Goal: Task Accomplishment & Management: Manage account settings

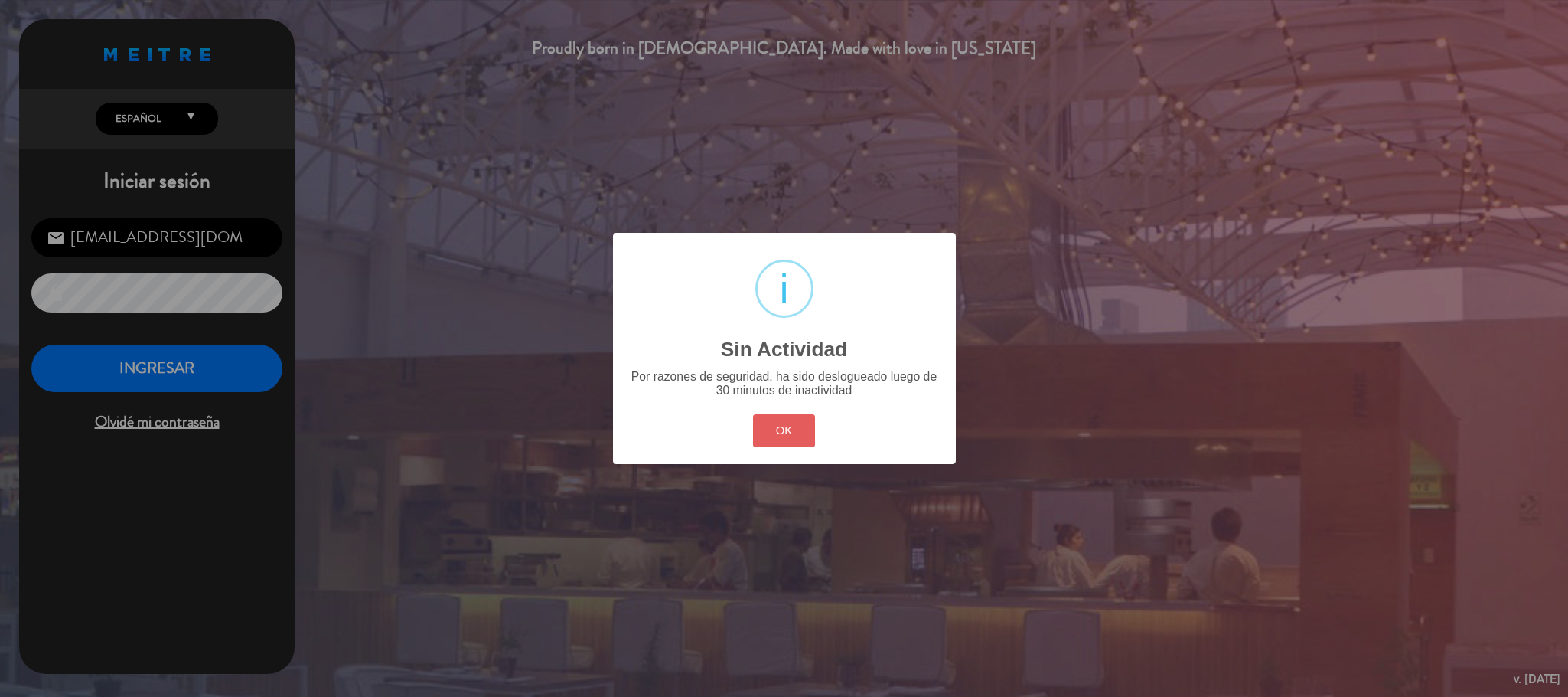
scroll to position [593, 0]
click at [783, 428] on button "OK" at bounding box center [784, 431] width 62 height 33
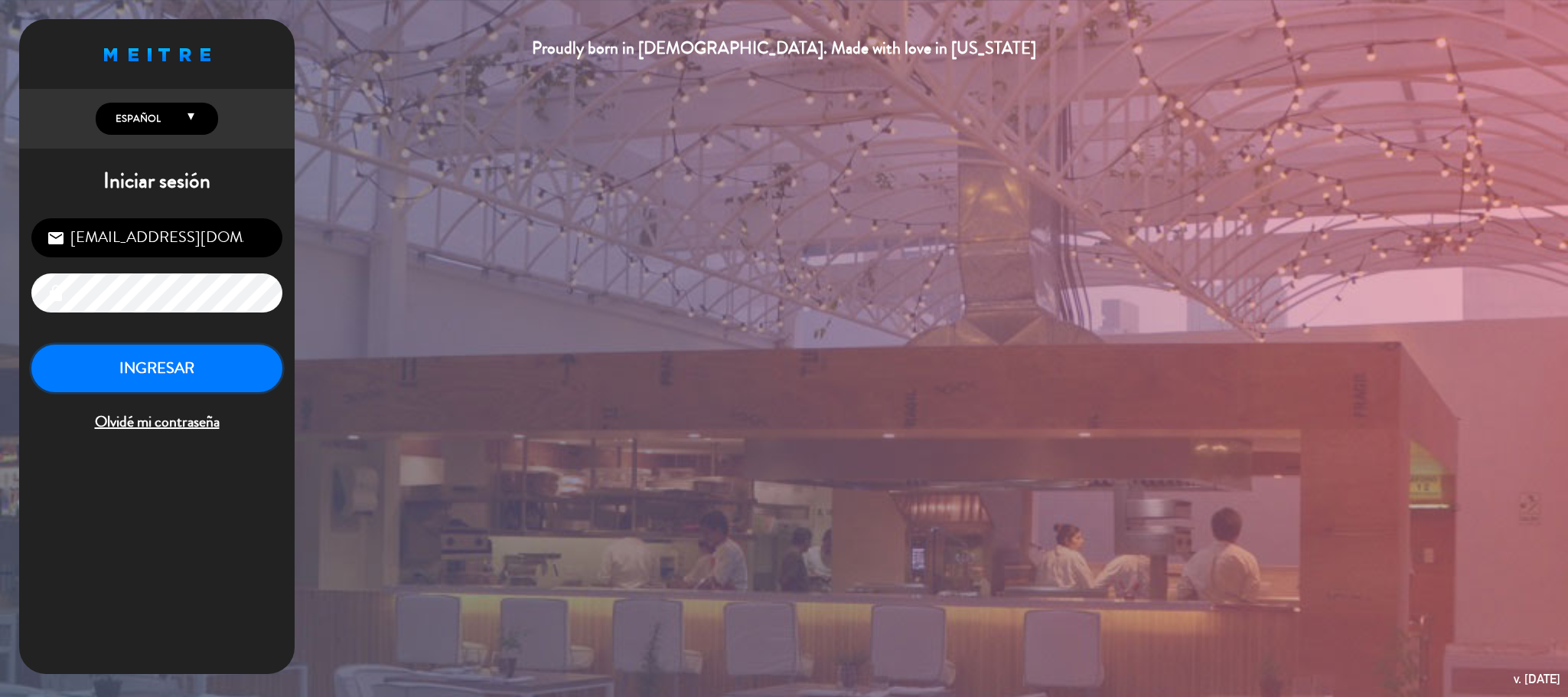
click at [150, 365] on button "INGRESAR" at bounding box center [157, 369] width 251 height 48
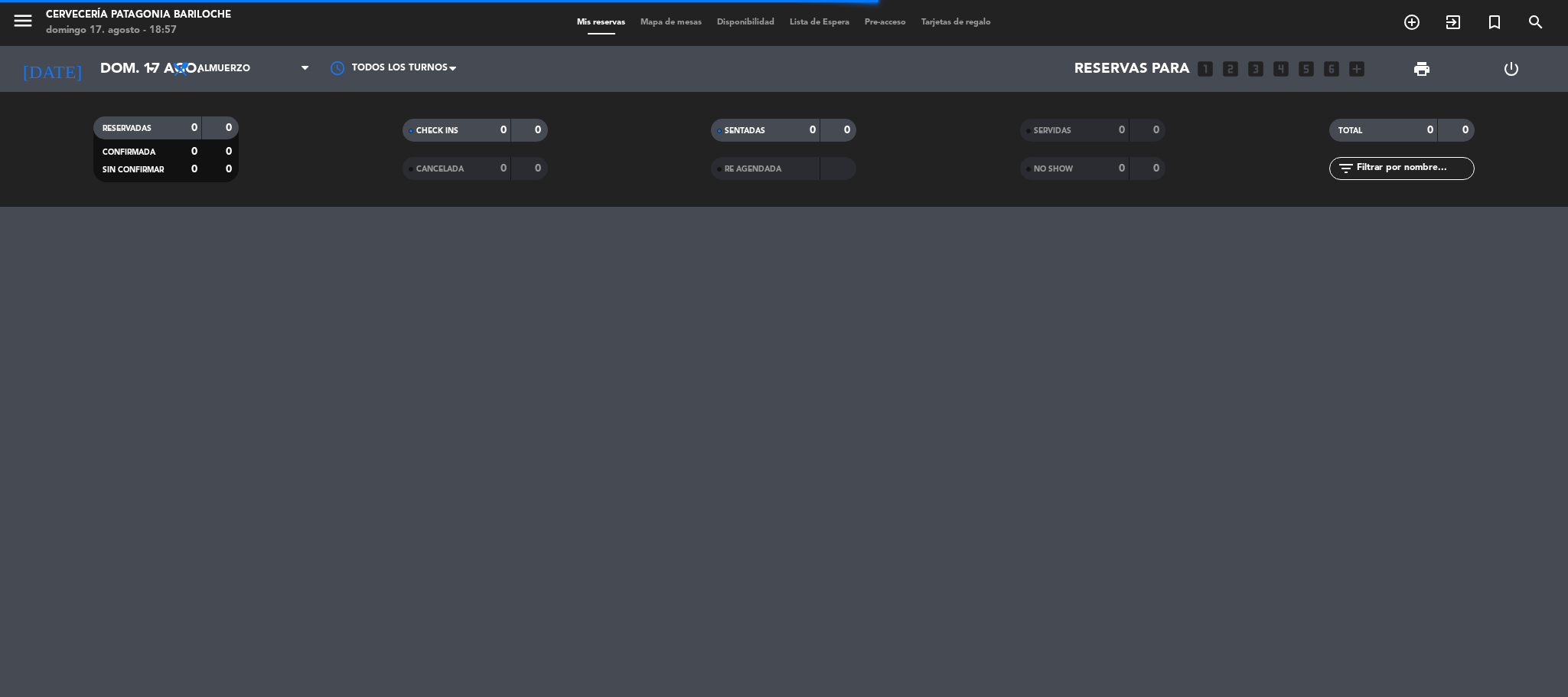
click at [646, 21] on span "Mapa de mesas" at bounding box center [671, 22] width 76 height 9
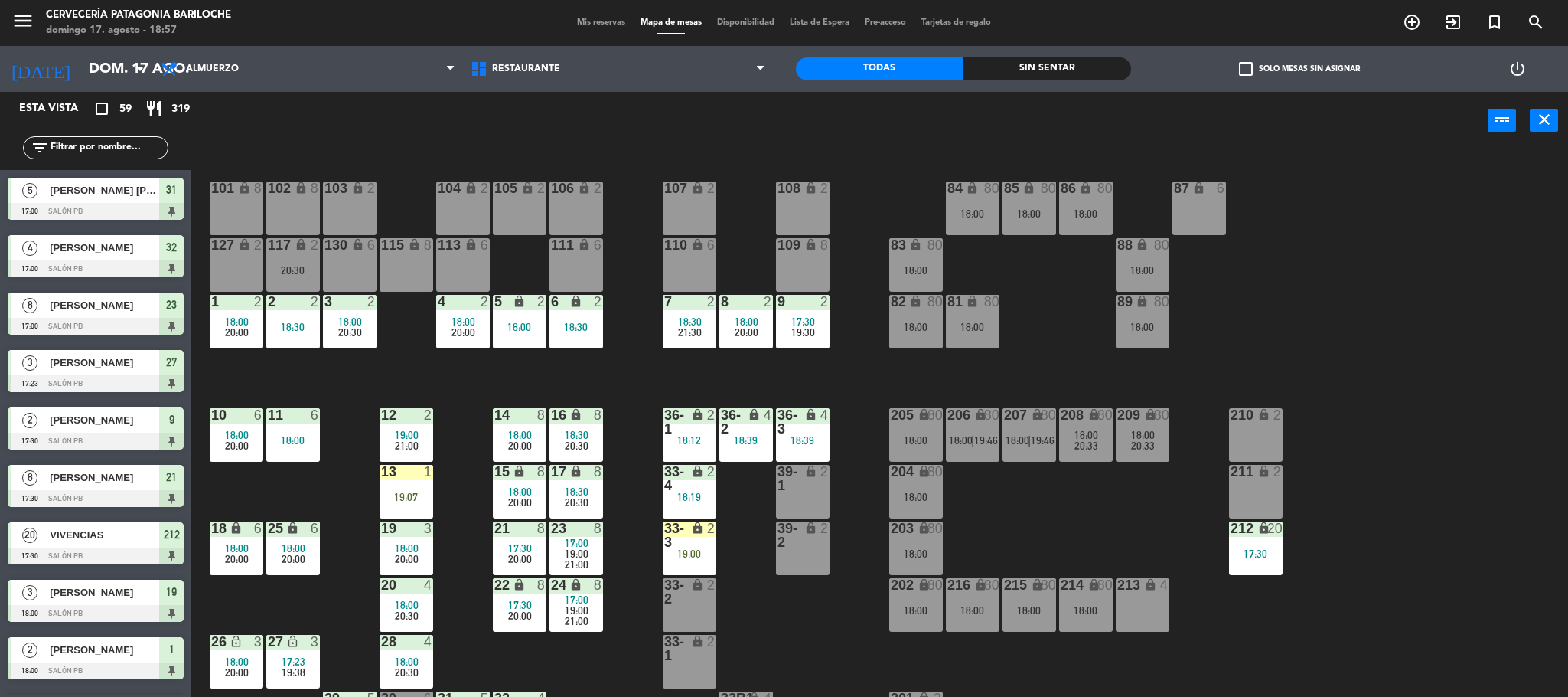
scroll to position [42, 0]
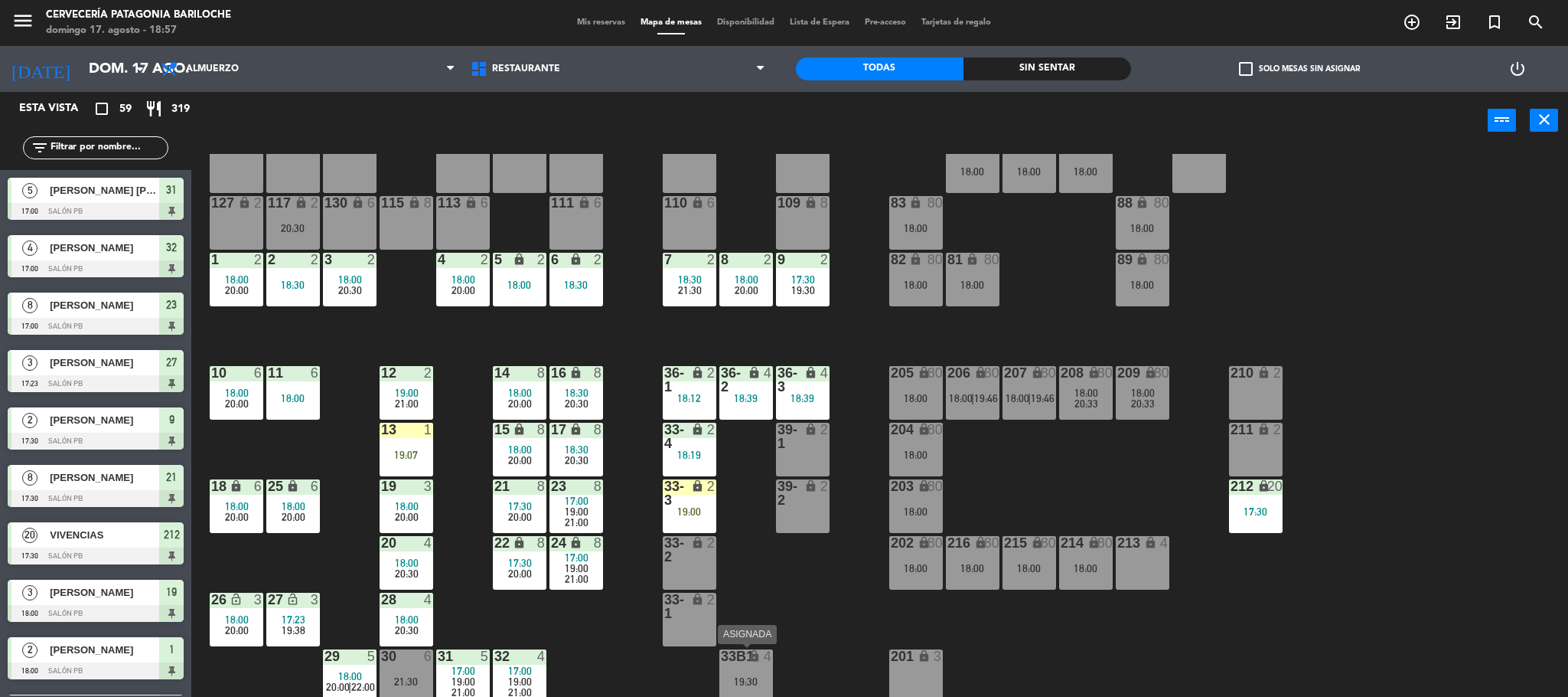
click at [742, 679] on div "19:30" at bounding box center [746, 681] width 54 height 11
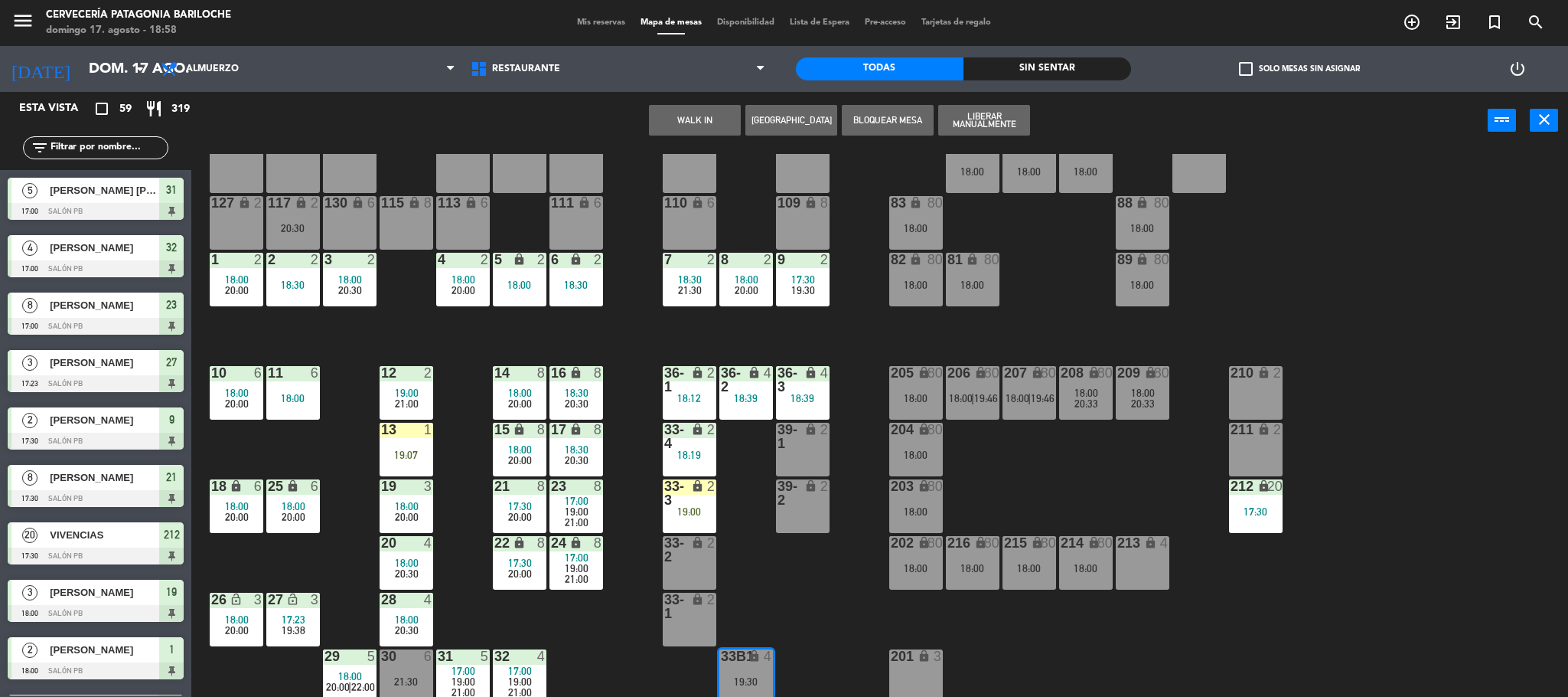
scroll to position [98, 0]
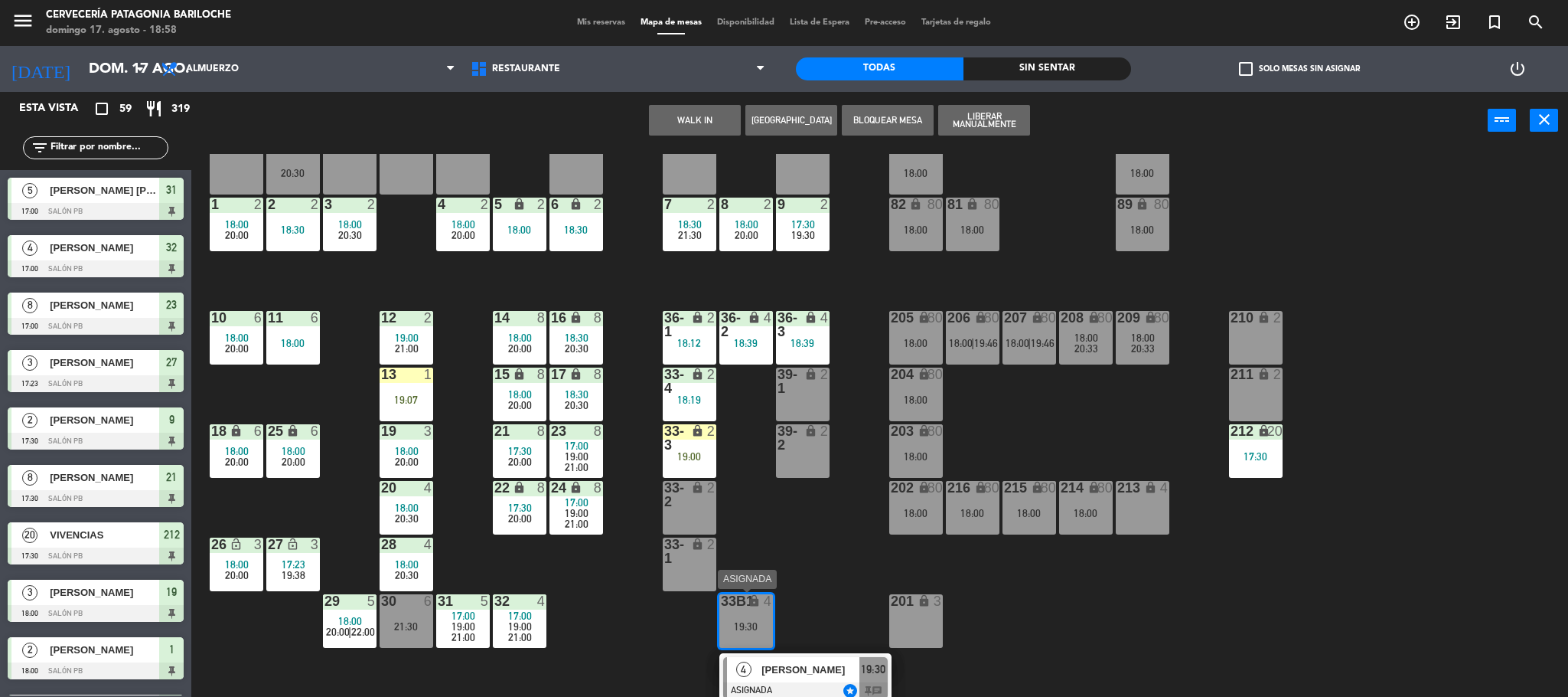
click at [788, 674] on span "[PERSON_NAME]" at bounding box center [811, 669] width 98 height 16
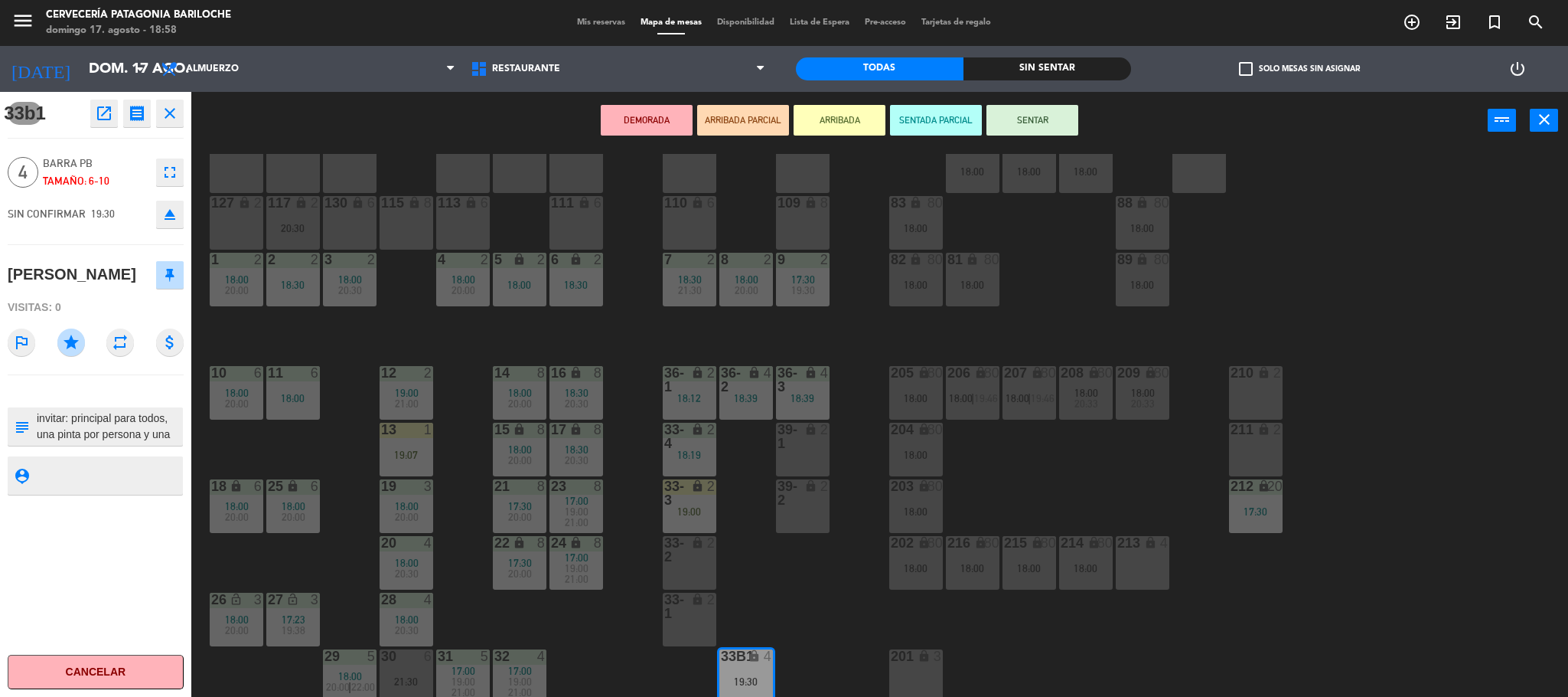
scroll to position [32, 0]
drag, startPoint x: 86, startPoint y: 439, endPoint x: 111, endPoint y: 442, distance: 25.2
click at [111, 442] on textarea at bounding box center [107, 426] width 146 height 32
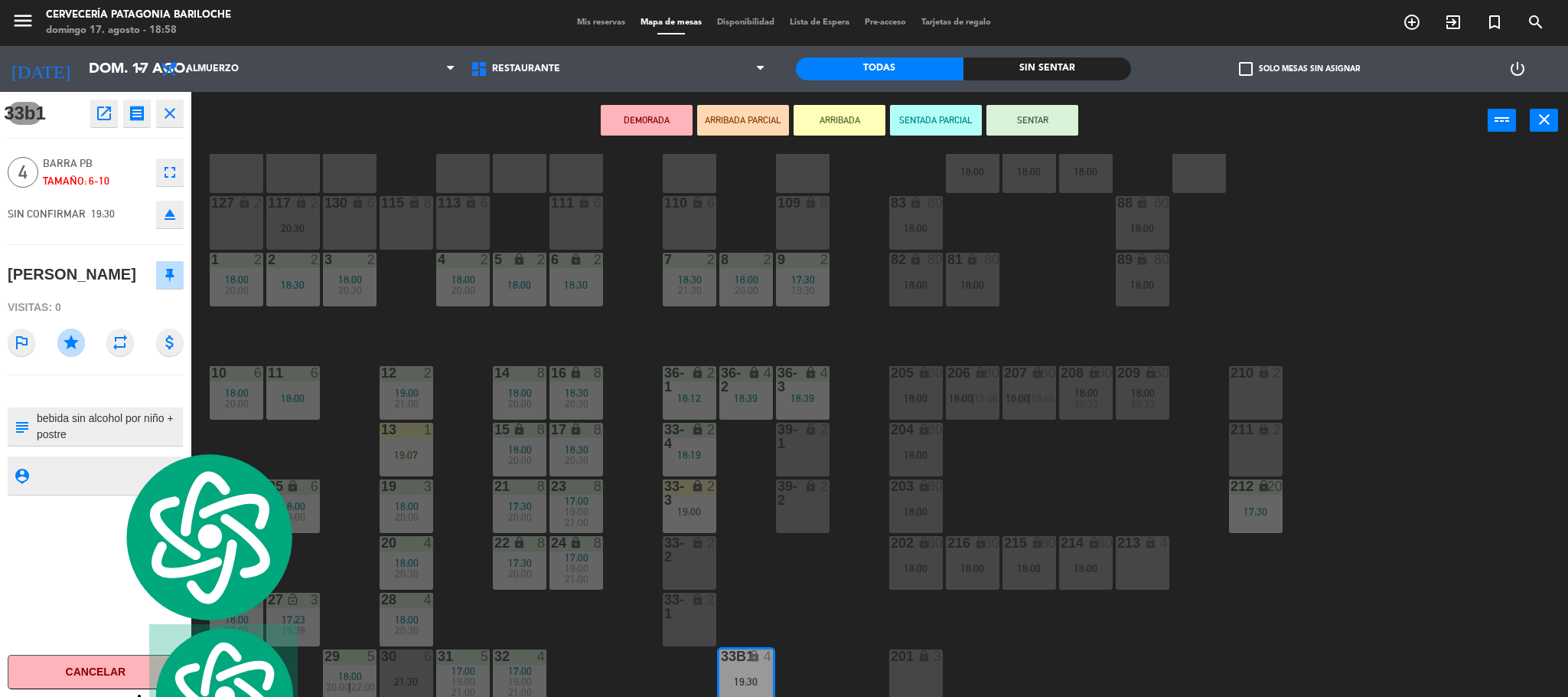
click at [98, 432] on textarea at bounding box center [107, 426] width 146 height 32
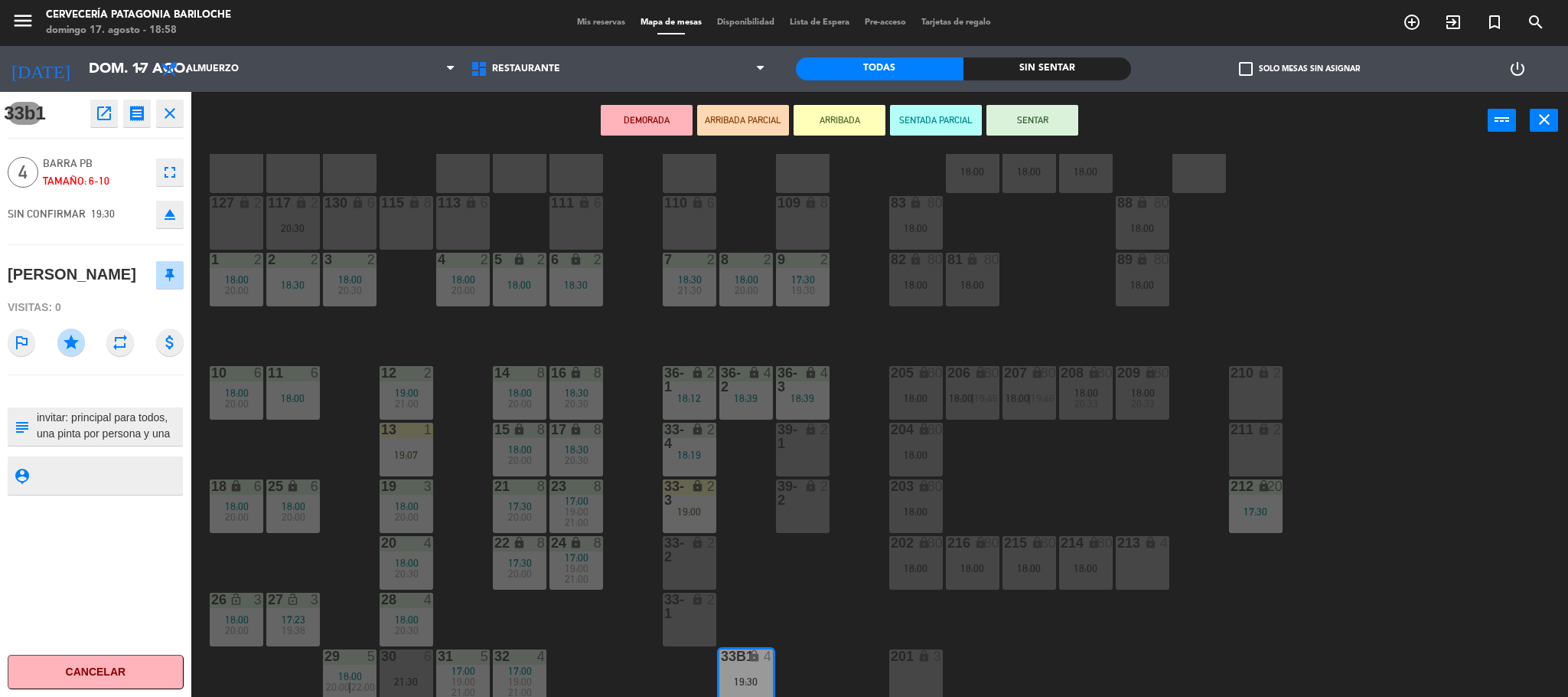
scroll to position [0, 0]
click at [105, 113] on icon "open_in_new" at bounding box center [103, 113] width 18 height 18
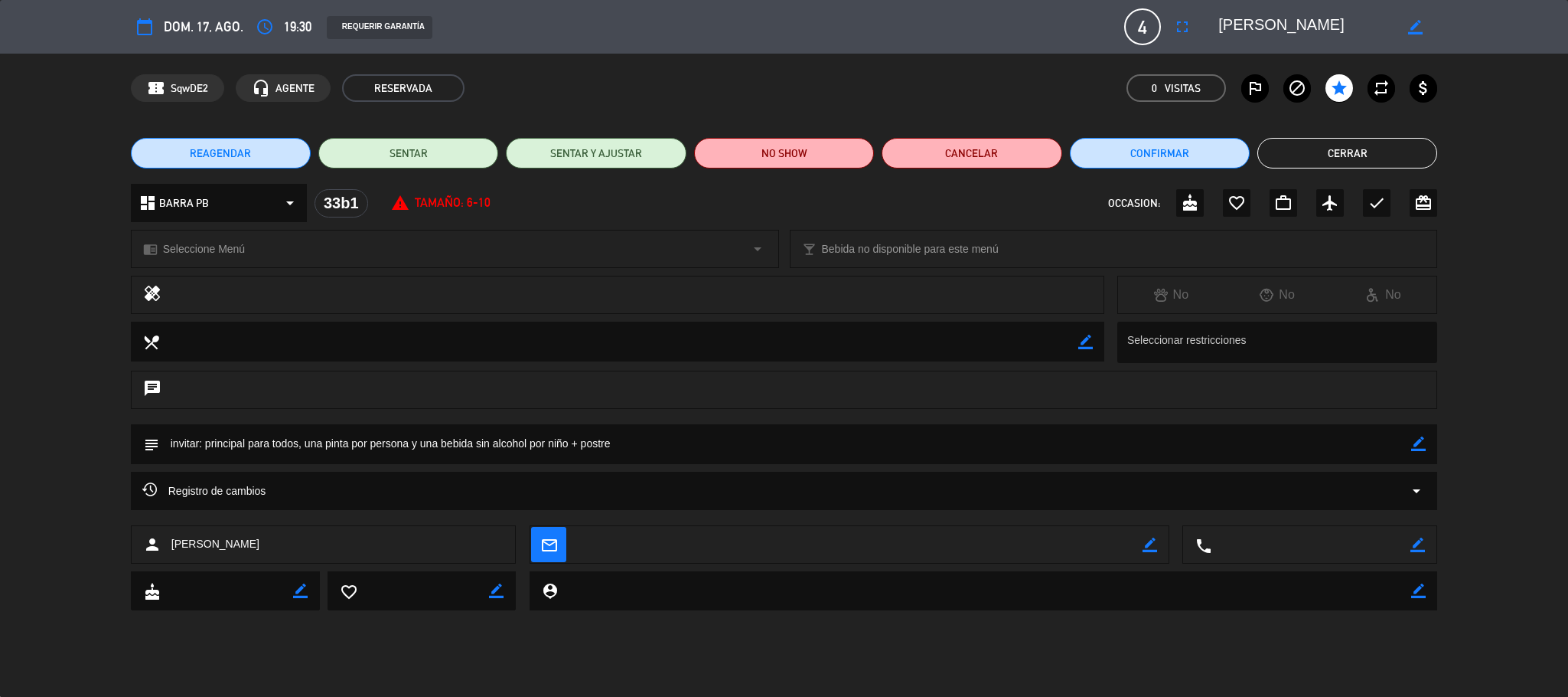
drag, startPoint x: 207, startPoint y: 448, endPoint x: 625, endPoint y: 446, distance: 418.0
click at [561, 449] on textarea at bounding box center [785, 443] width 1252 height 39
click at [625, 446] on textarea at bounding box center [785, 443] width 1252 height 39
click at [1369, 147] on button "Cerrar" at bounding box center [1347, 153] width 179 height 31
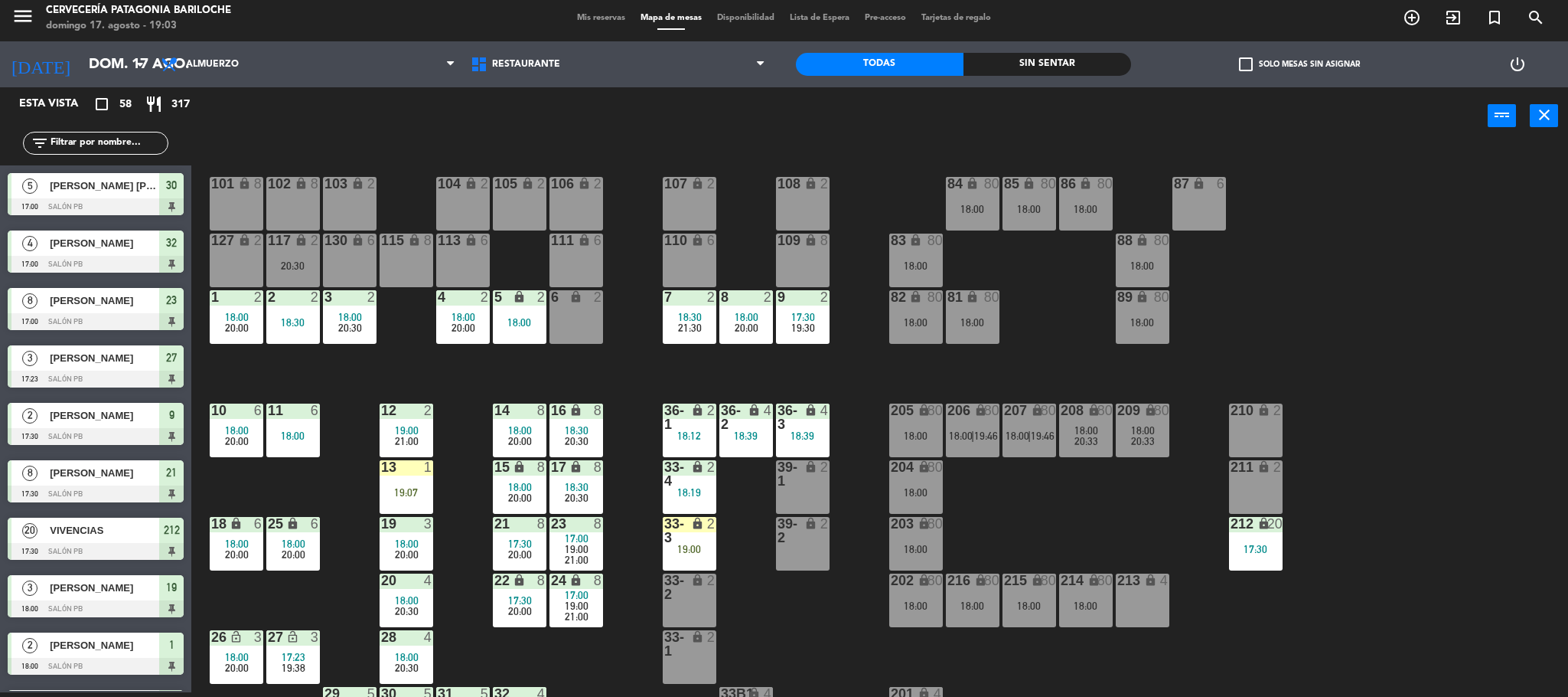
scroll to position [42, 0]
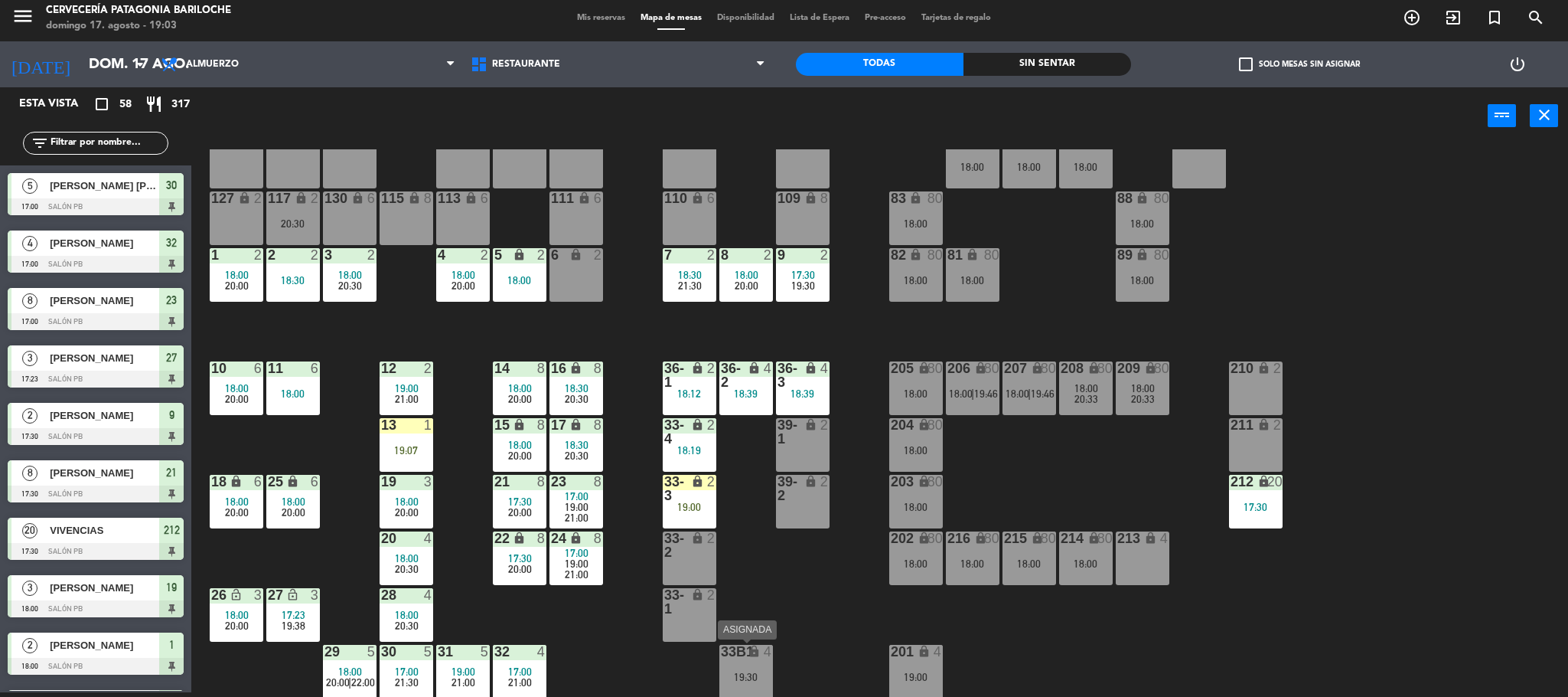
click at [740, 674] on div "19:30" at bounding box center [746, 676] width 54 height 11
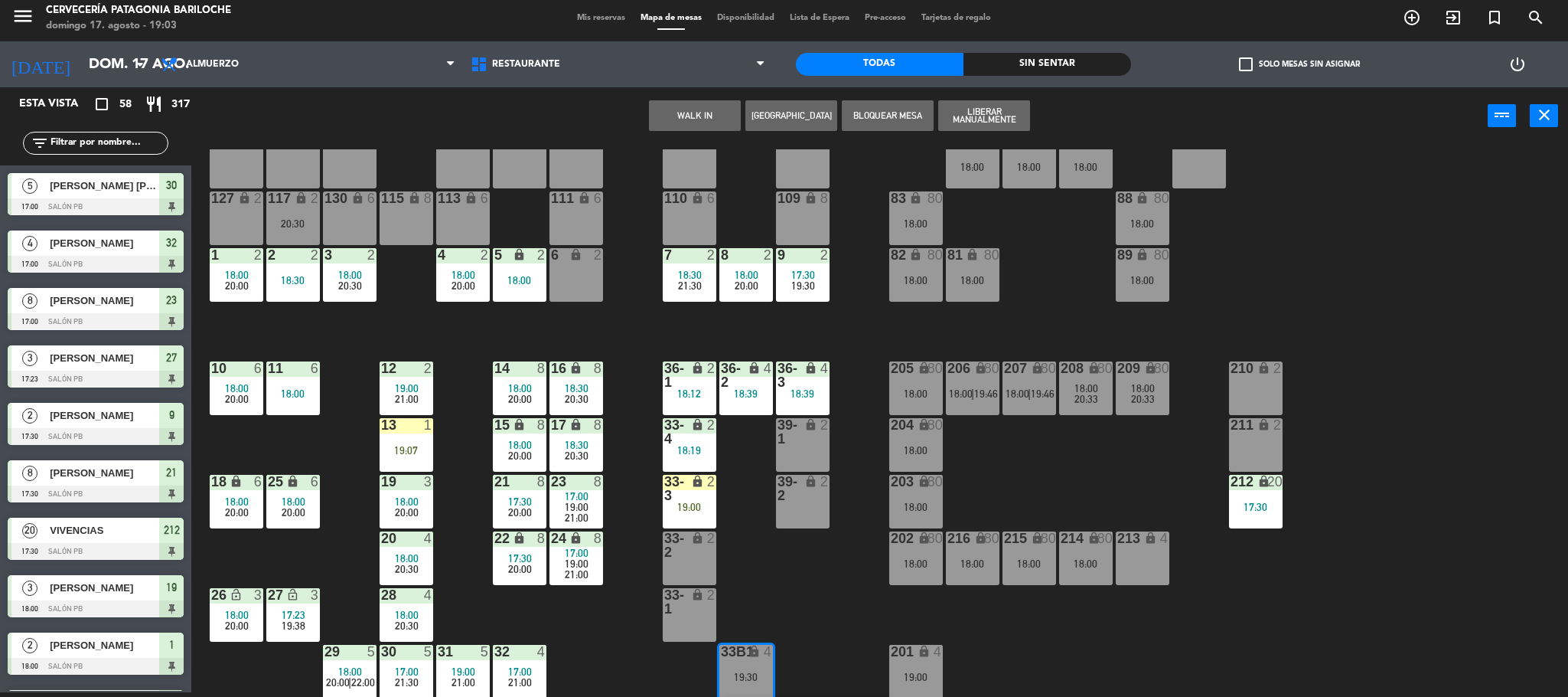
scroll to position [98, 0]
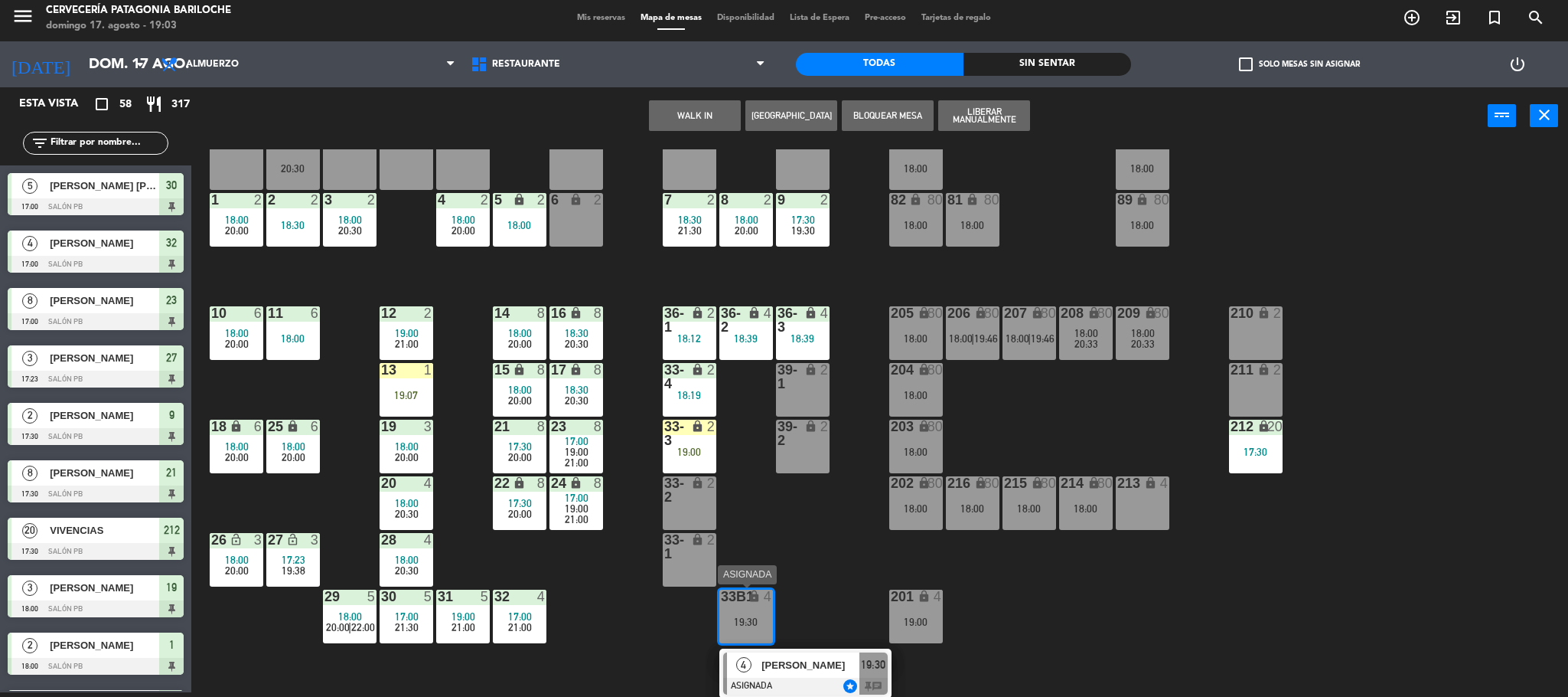
click at [797, 674] on div "[PERSON_NAME]" at bounding box center [809, 665] width 99 height 25
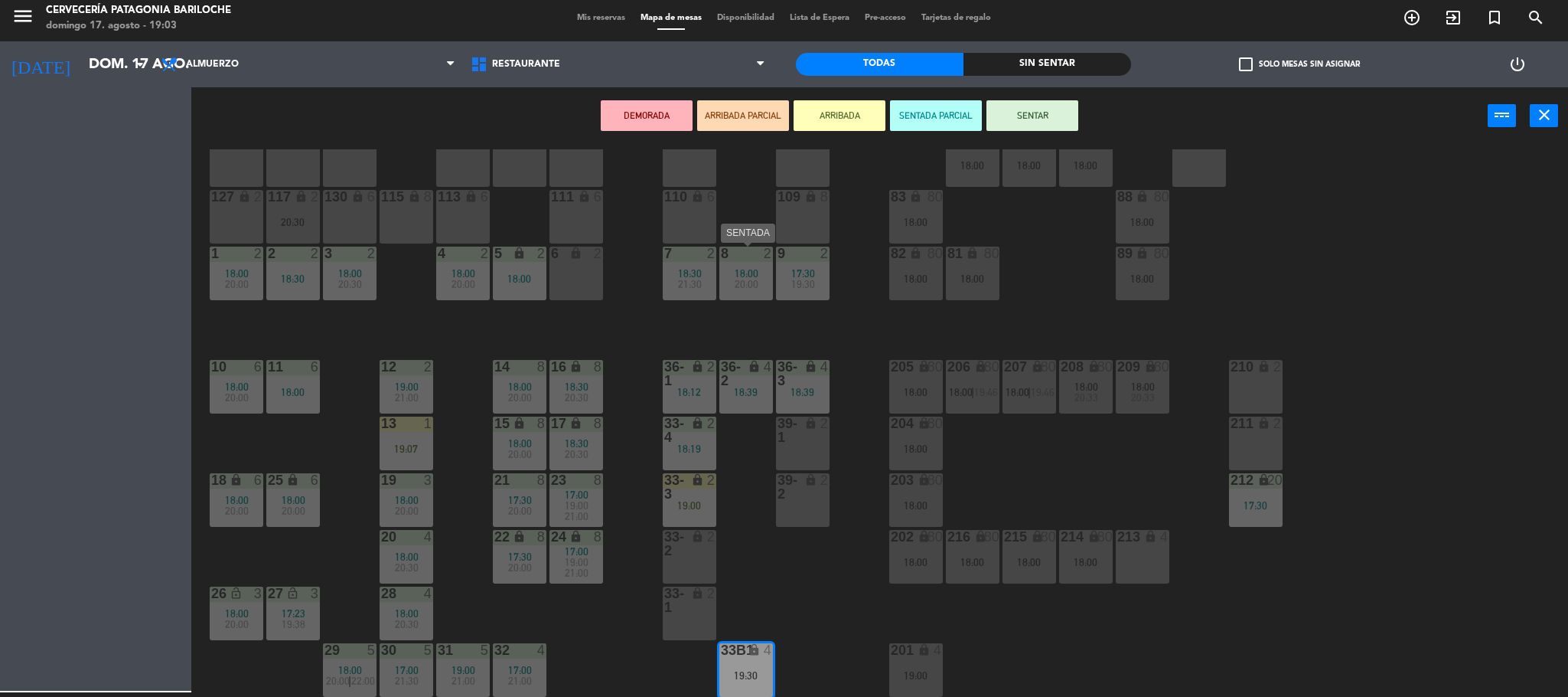
scroll to position [42, 0]
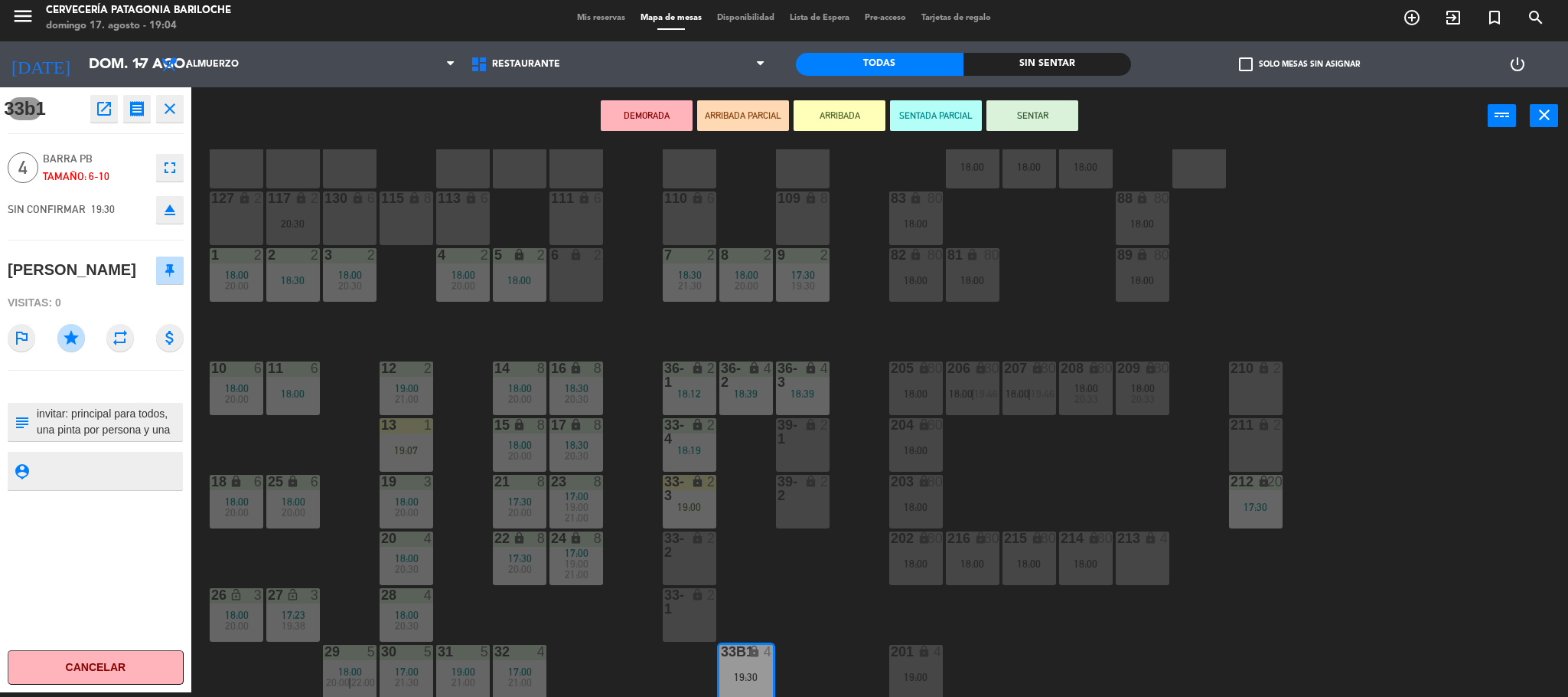
click at [106, 408] on textarea at bounding box center [107, 421] width 146 height 32
click at [116, 423] on textarea at bounding box center [107, 421] width 146 height 32
click at [168, 172] on icon "fullscreen" at bounding box center [170, 167] width 18 height 18
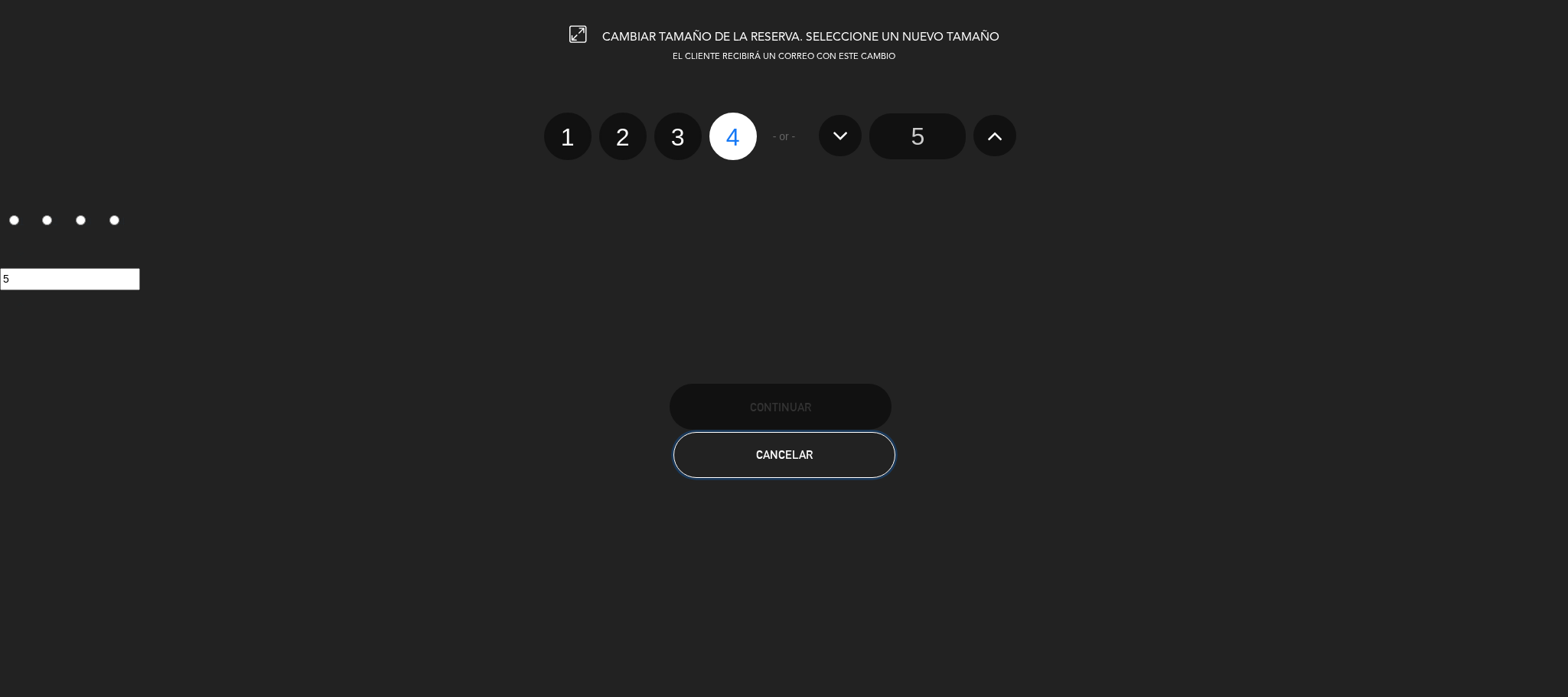
click at [737, 464] on button "Cancelar" at bounding box center [784, 455] width 222 height 46
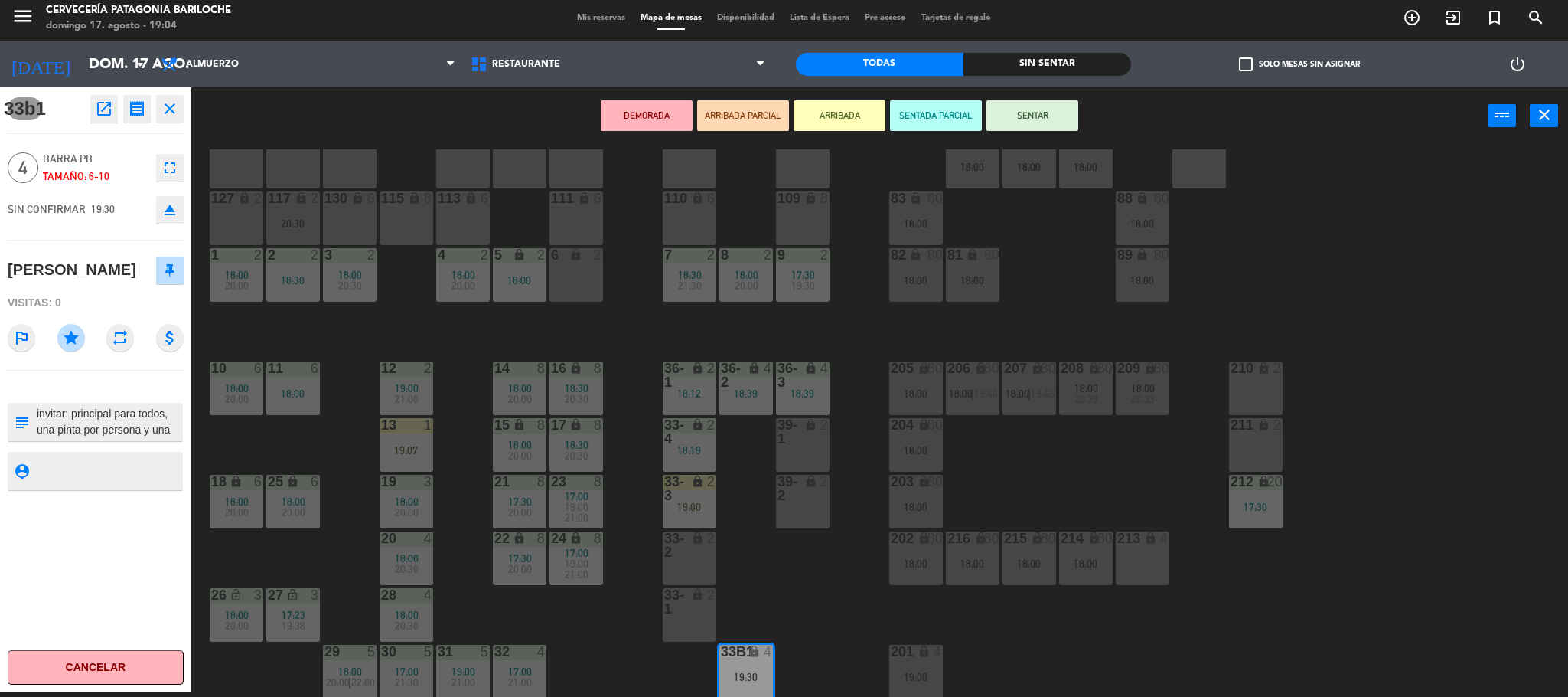
click at [93, 116] on button "open_in_new" at bounding box center [104, 108] width 28 height 28
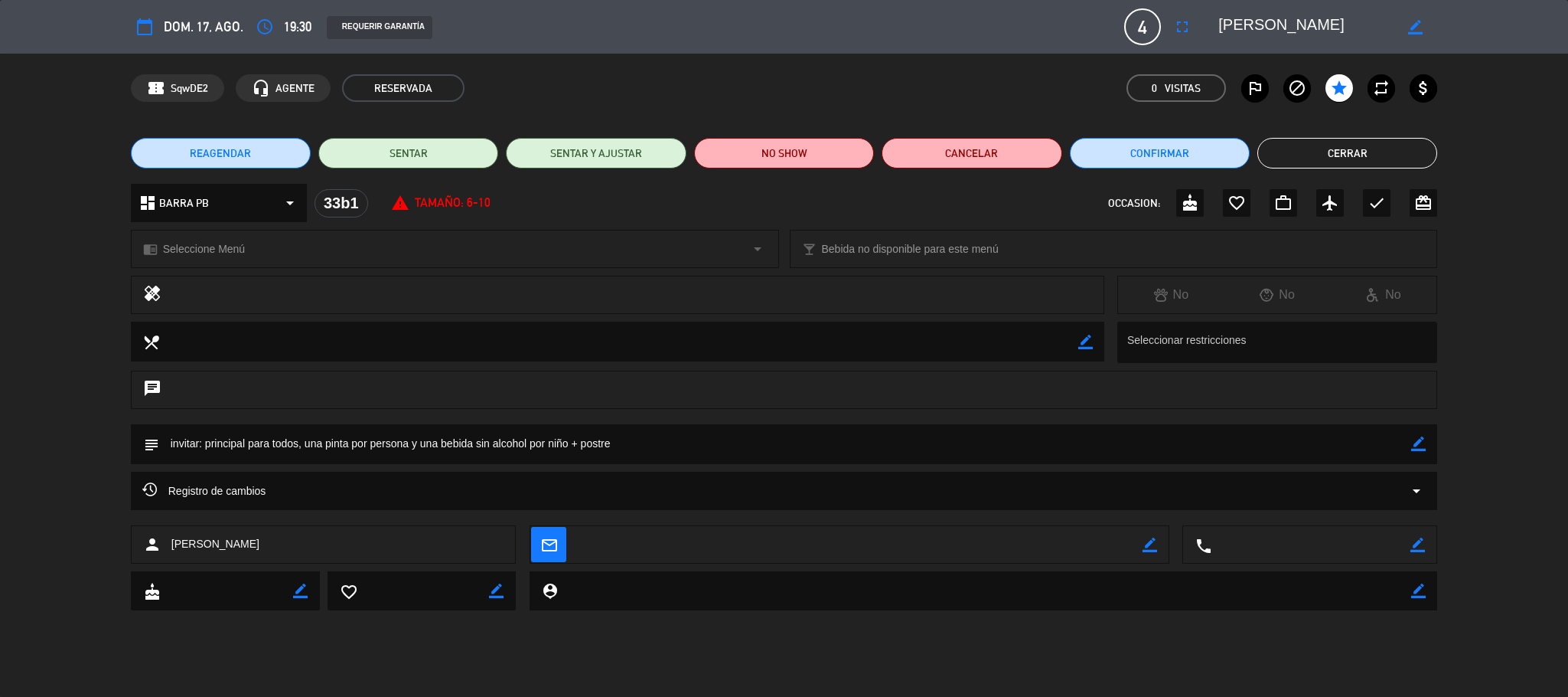
click at [1285, 159] on button "Cerrar" at bounding box center [1347, 153] width 179 height 31
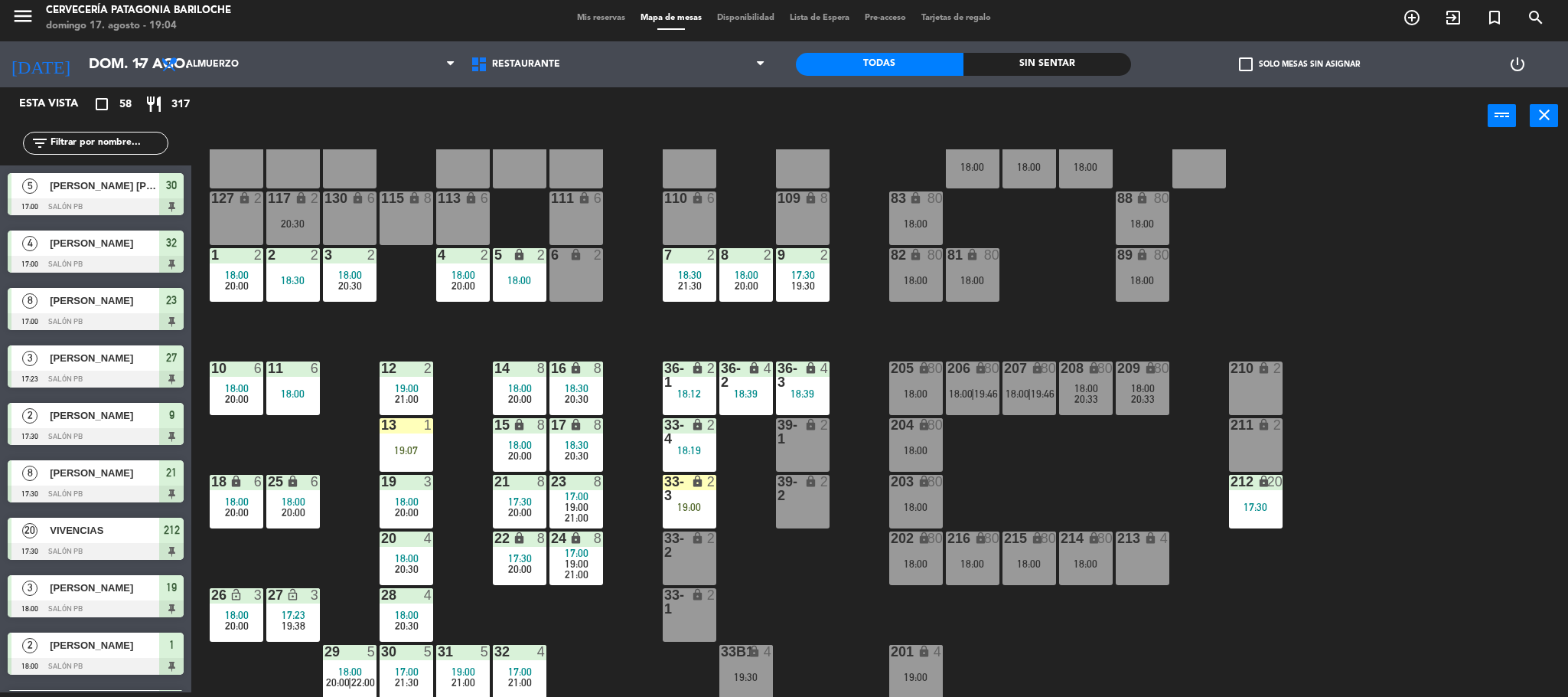
scroll to position [5, 0]
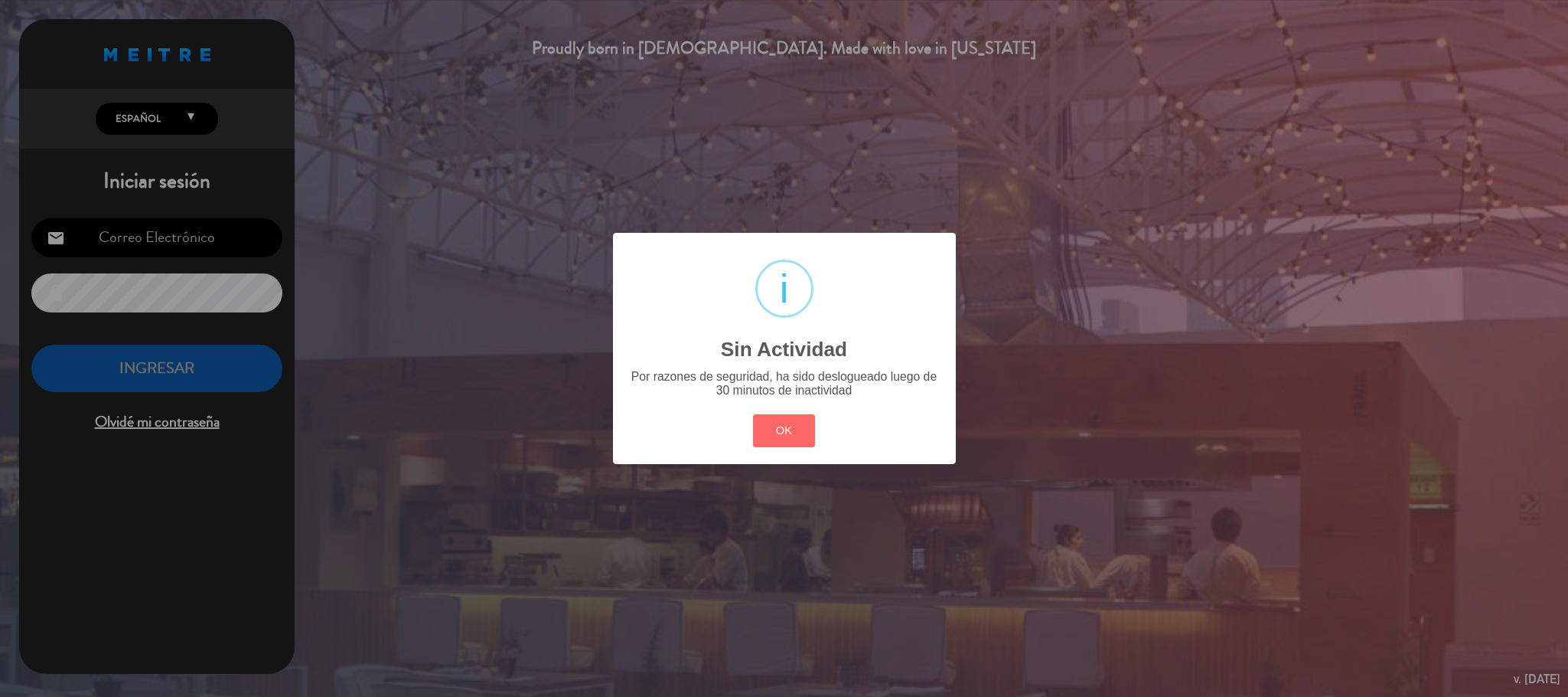
type input "[EMAIL_ADDRESS][DOMAIN_NAME]"
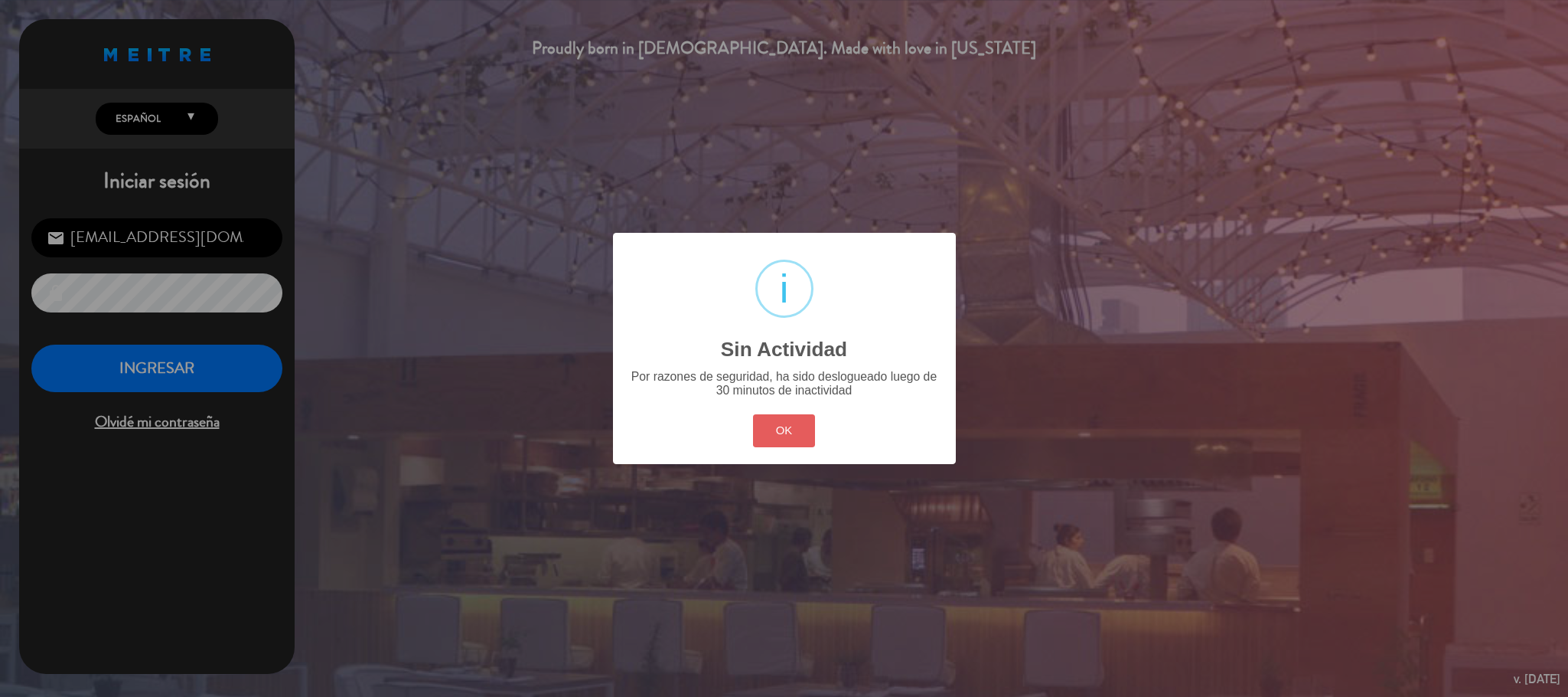
click at [771, 426] on button "OK" at bounding box center [784, 431] width 62 height 33
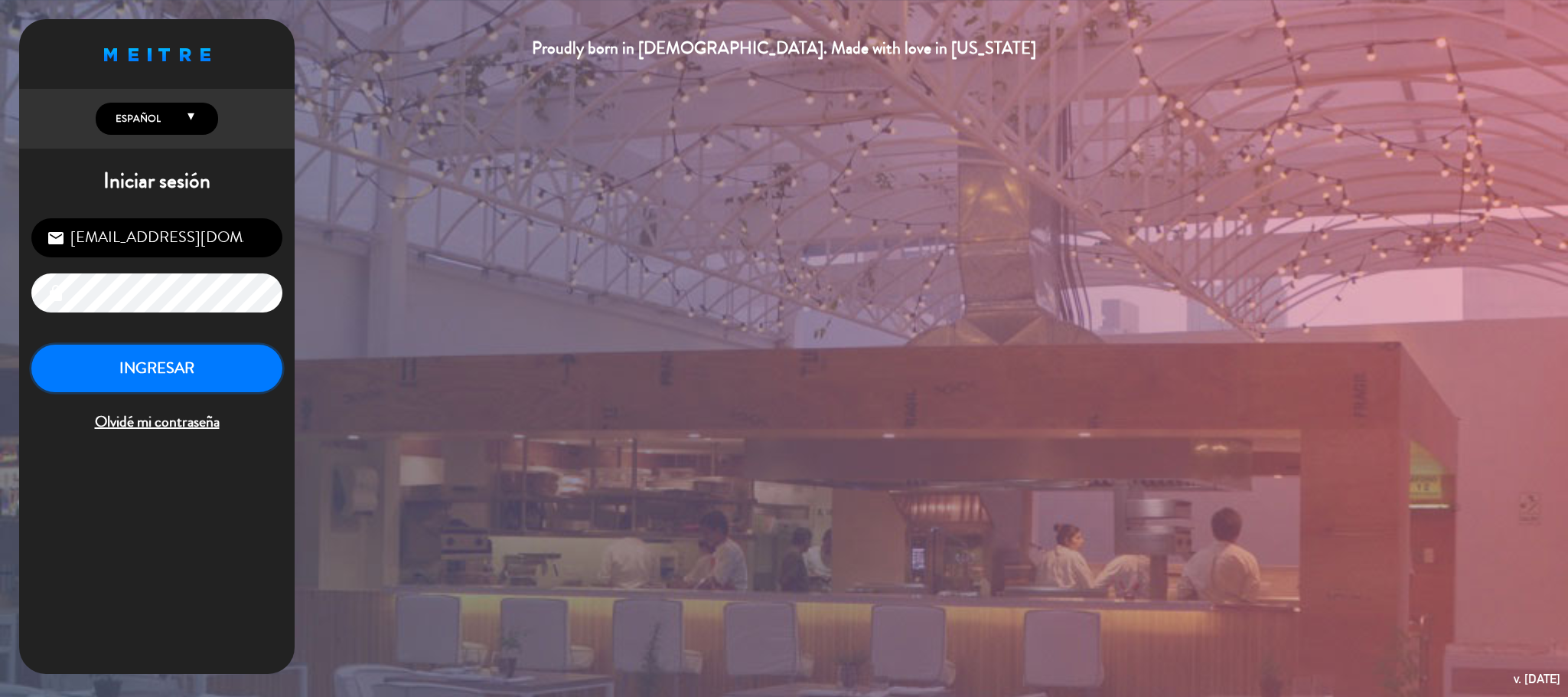
click at [224, 356] on button "INGRESAR" at bounding box center [157, 369] width 251 height 48
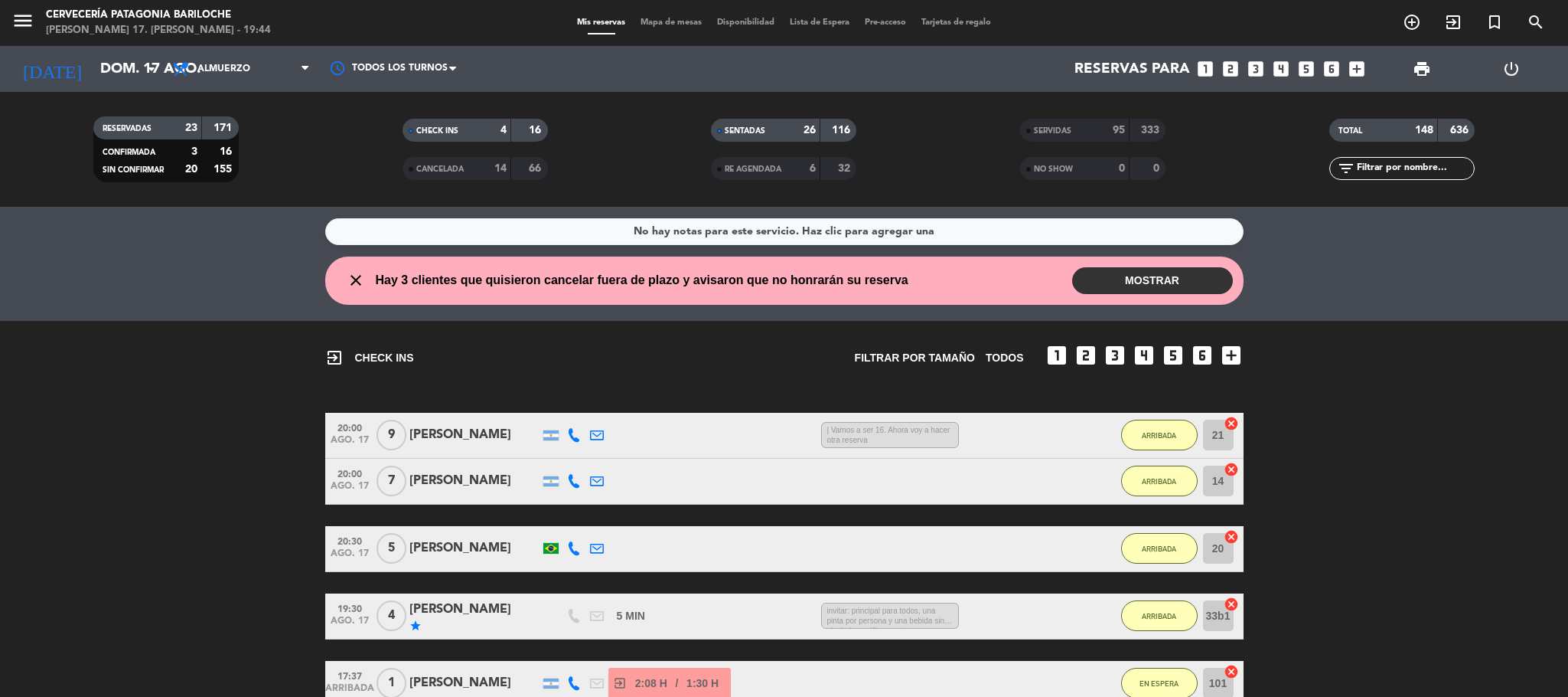
click at [442, 616] on div "[PERSON_NAME]" at bounding box center [474, 609] width 130 height 20
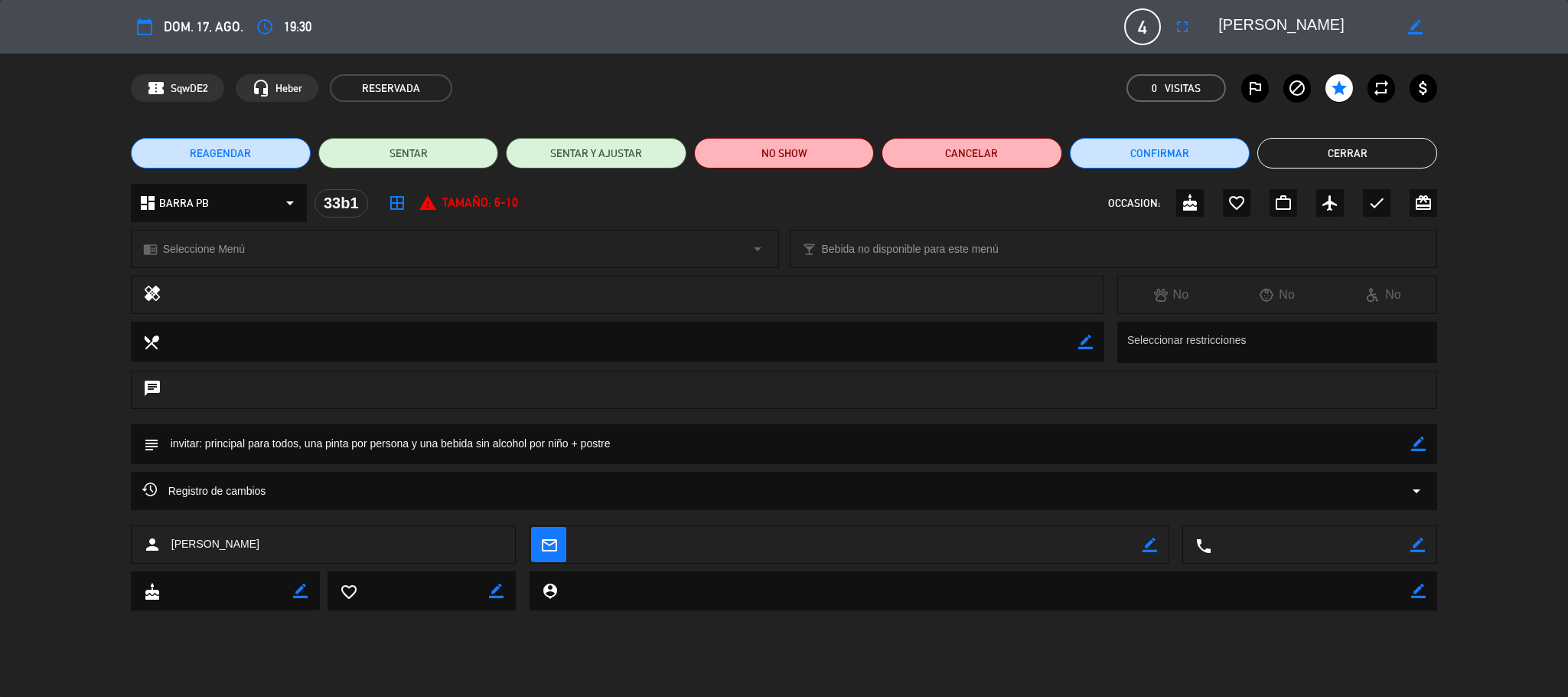
click at [1371, 157] on button "Cerrar" at bounding box center [1347, 153] width 179 height 31
